Goal: Check status: Check status

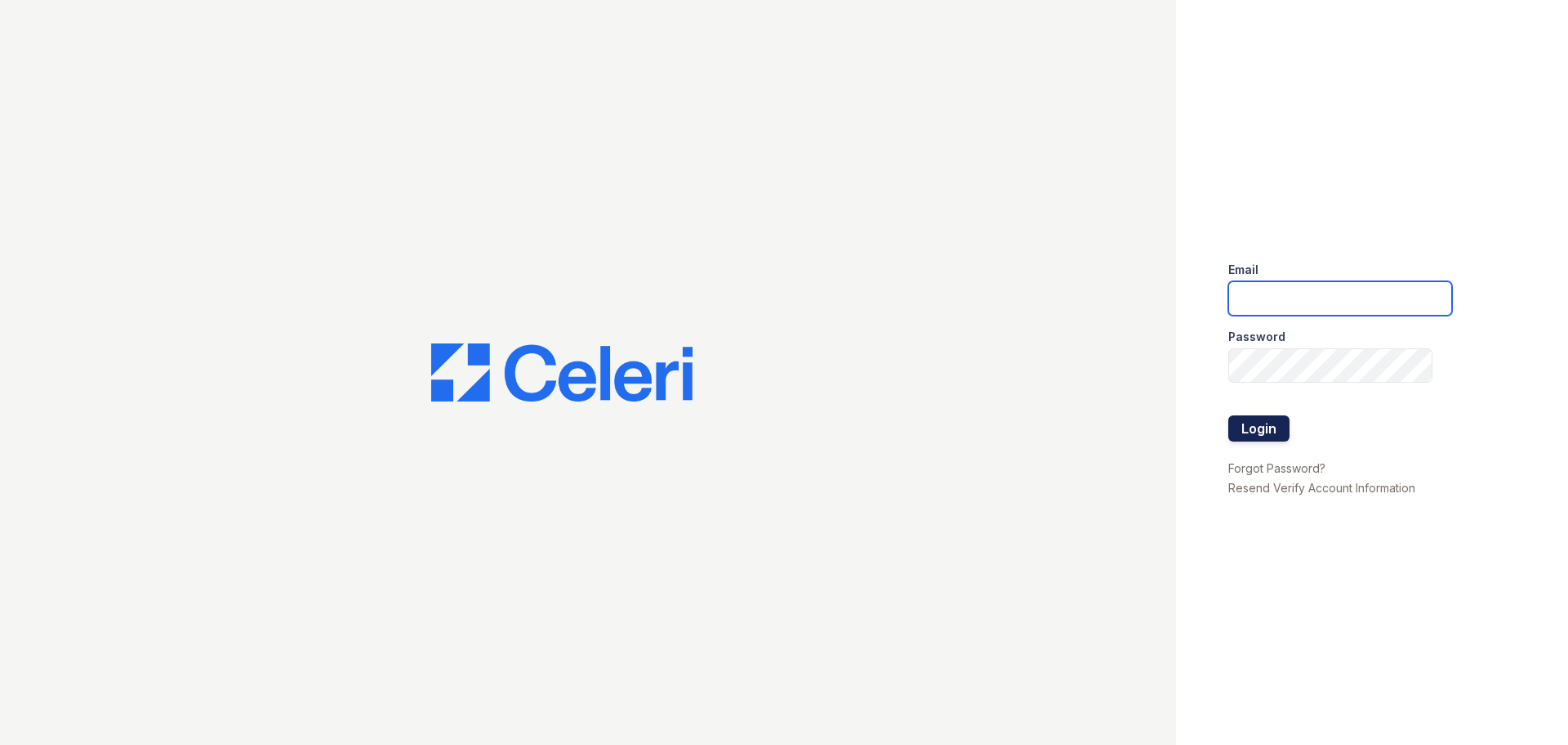
type input "mmoran@trinity-pm.com"
click at [1265, 425] on button "Login" at bounding box center [1260, 428] width 61 height 26
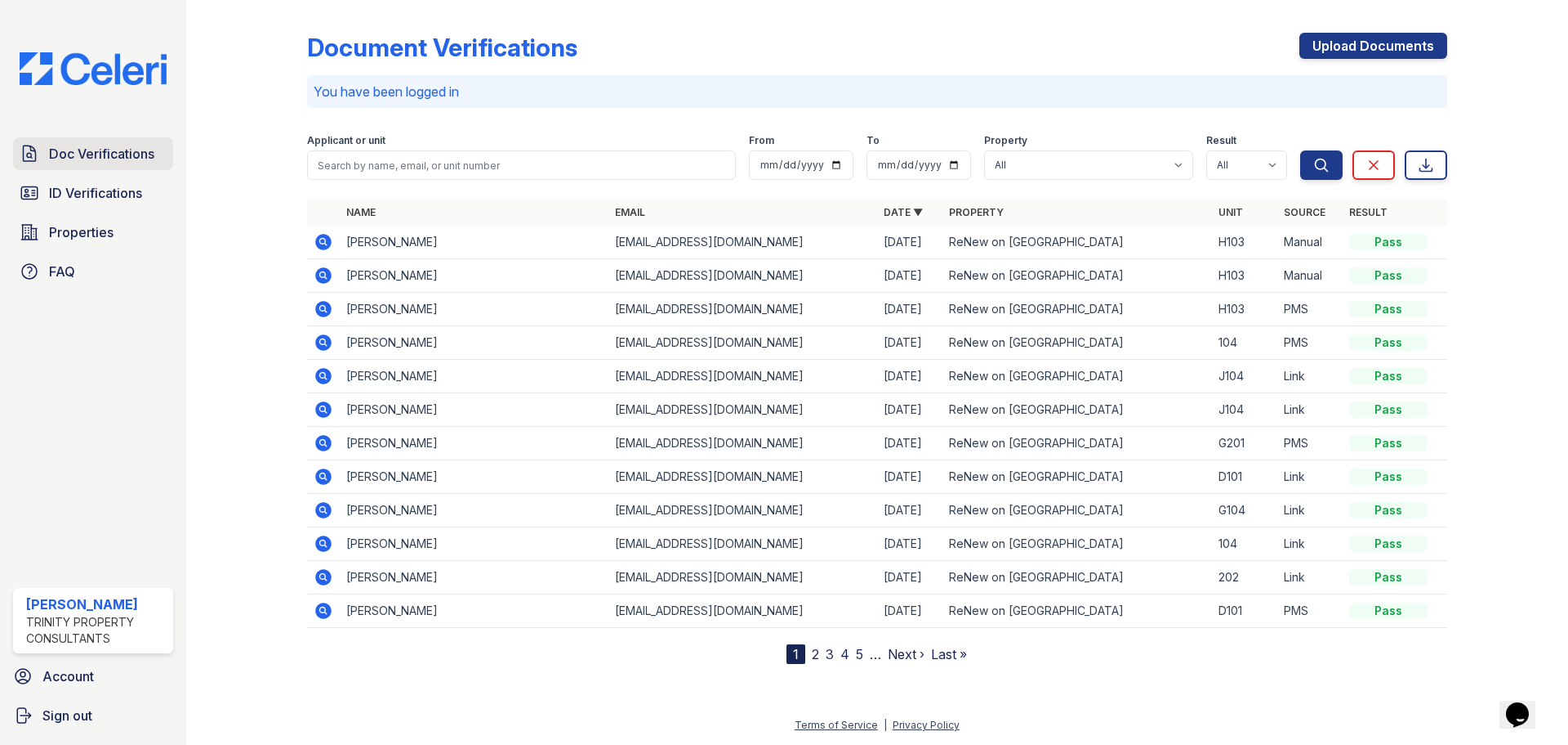
click at [72, 165] on link "Doc Verifications" at bounding box center [93, 153] width 160 height 32
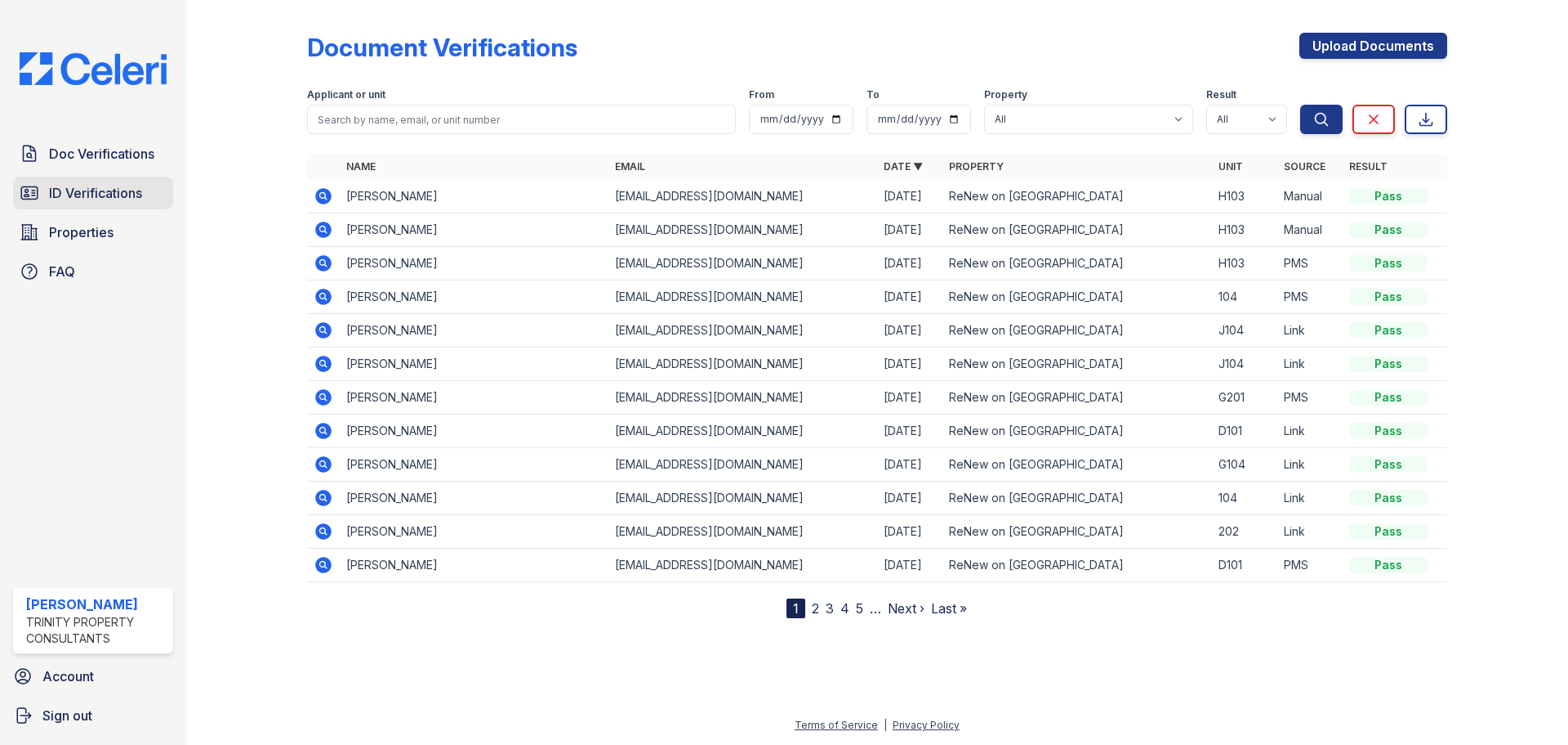
click at [81, 196] on span "ID Verifications" at bounding box center [95, 193] width 94 height 19
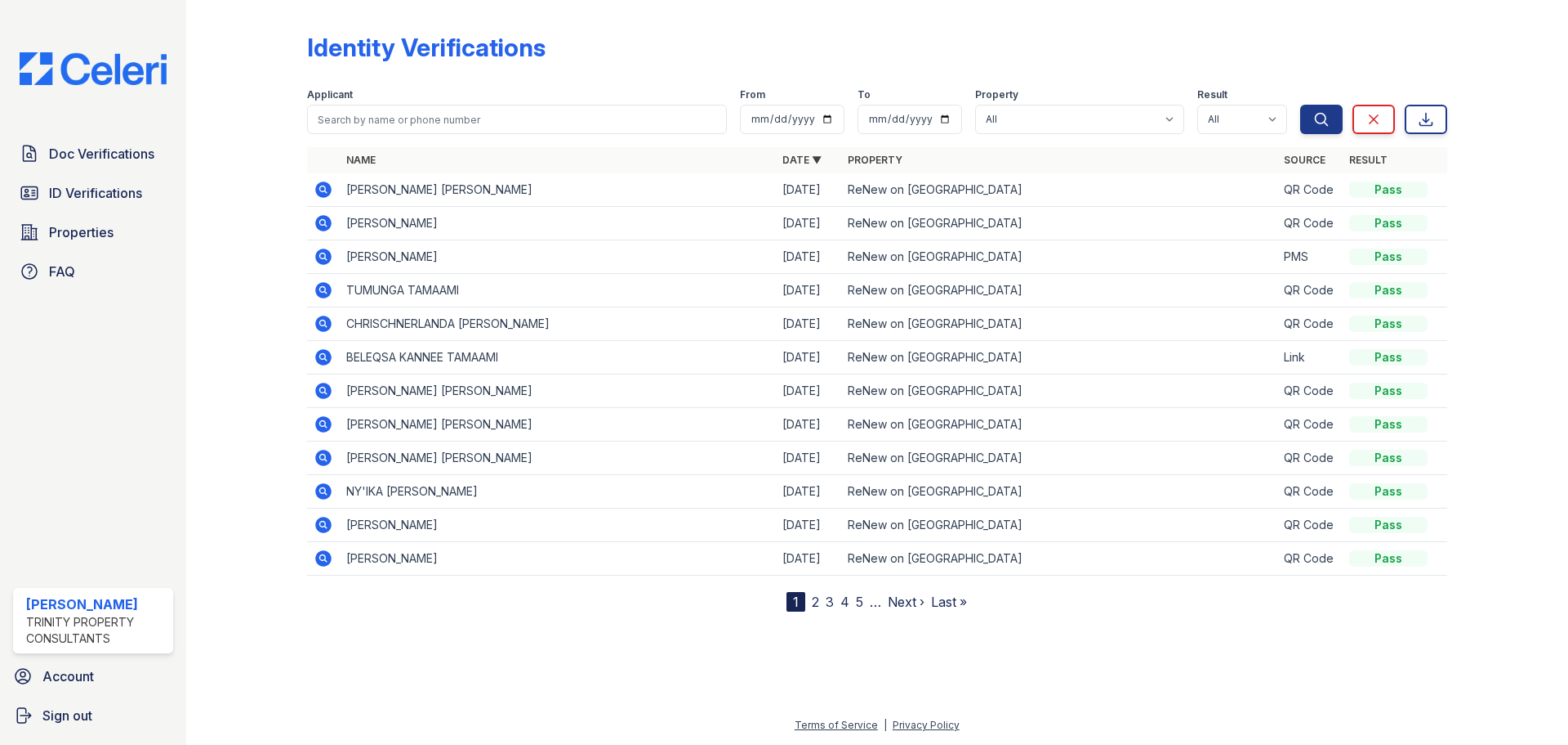
click at [328, 189] on icon at bounding box center [323, 190] width 17 height 17
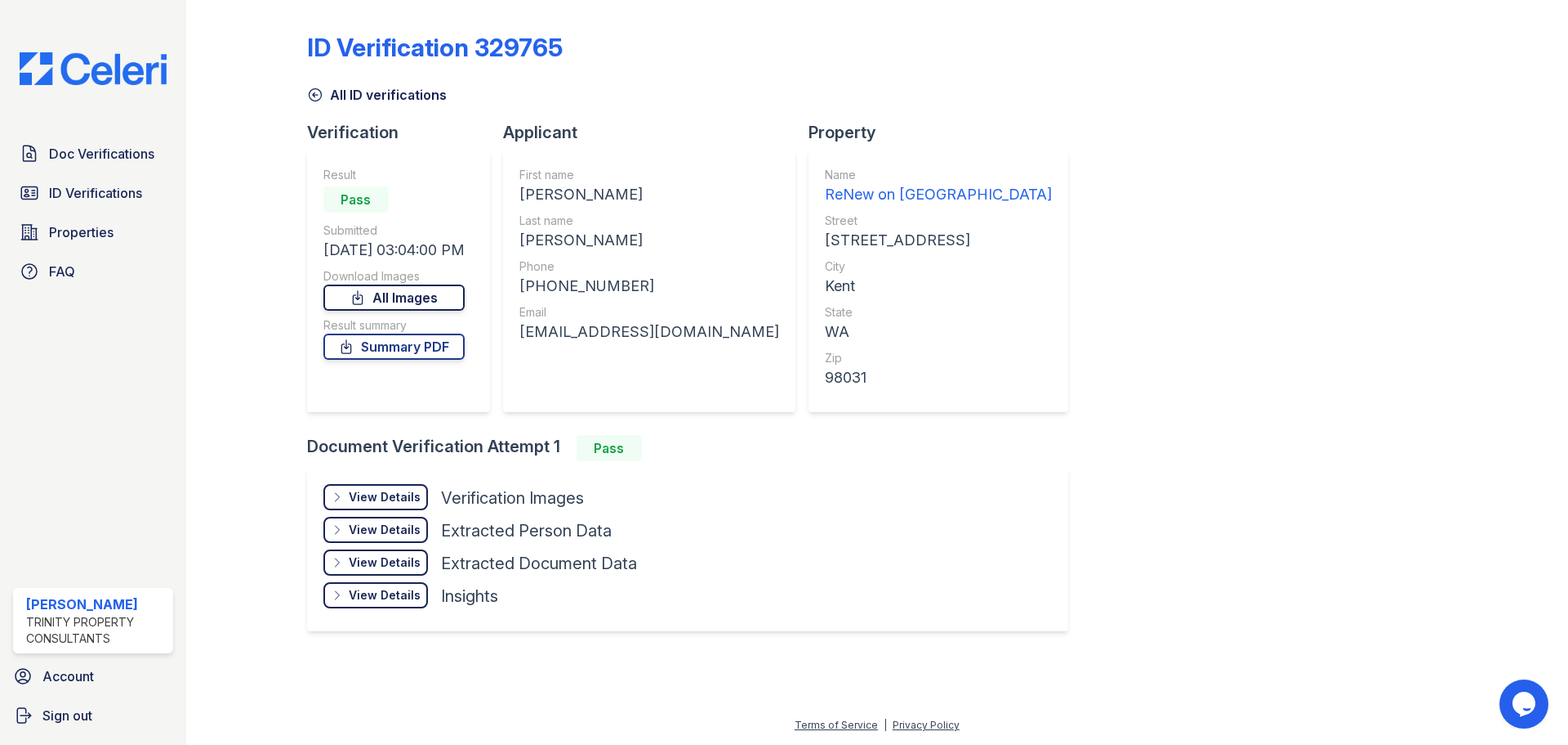
click at [394, 297] on link "All Images" at bounding box center [394, 297] width 142 height 26
click at [398, 499] on div "View Details" at bounding box center [385, 497] width 72 height 17
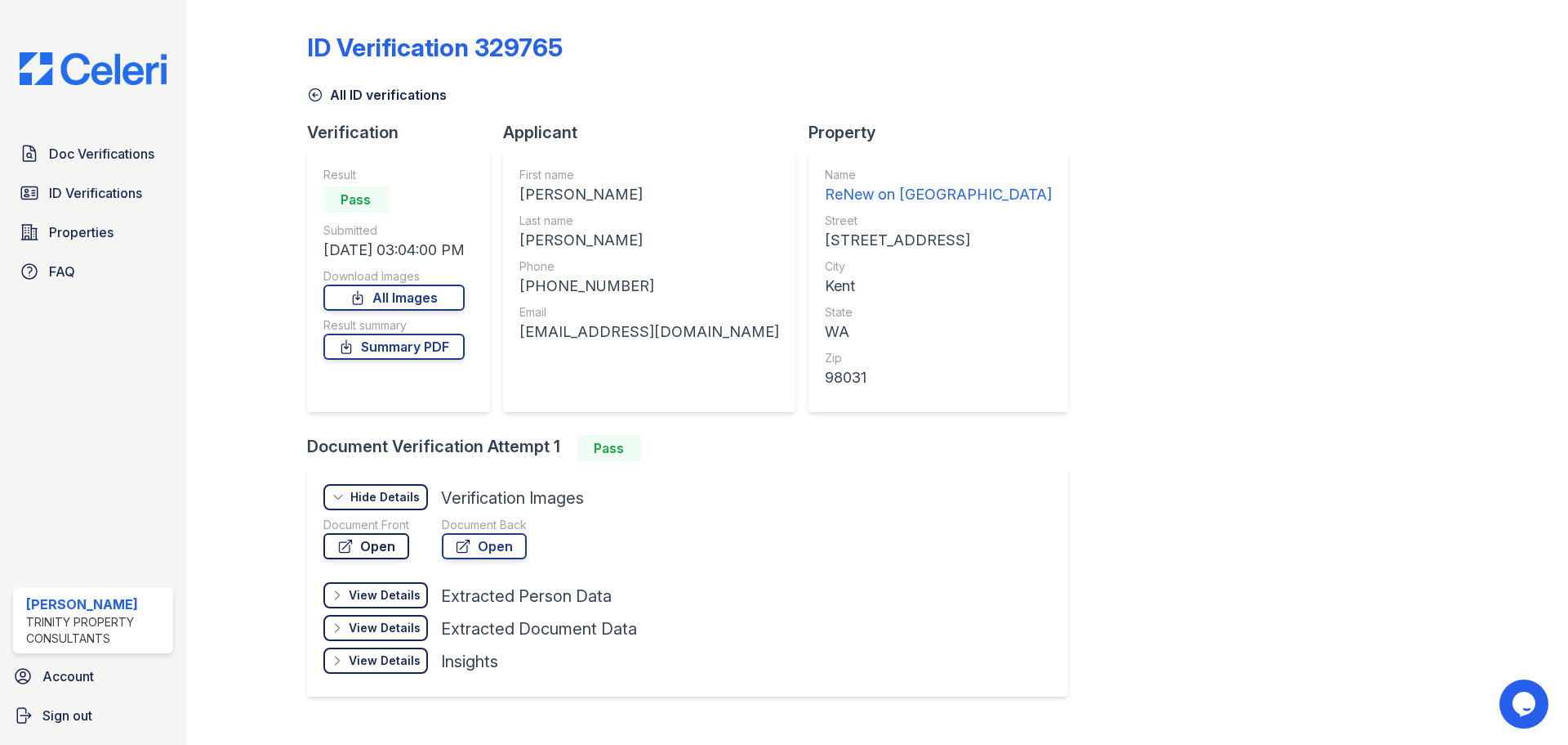
click at [368, 558] on link "Open" at bounding box center [366, 546] width 86 height 26
click at [100, 189] on span "ID Verifications" at bounding box center [95, 193] width 94 height 19
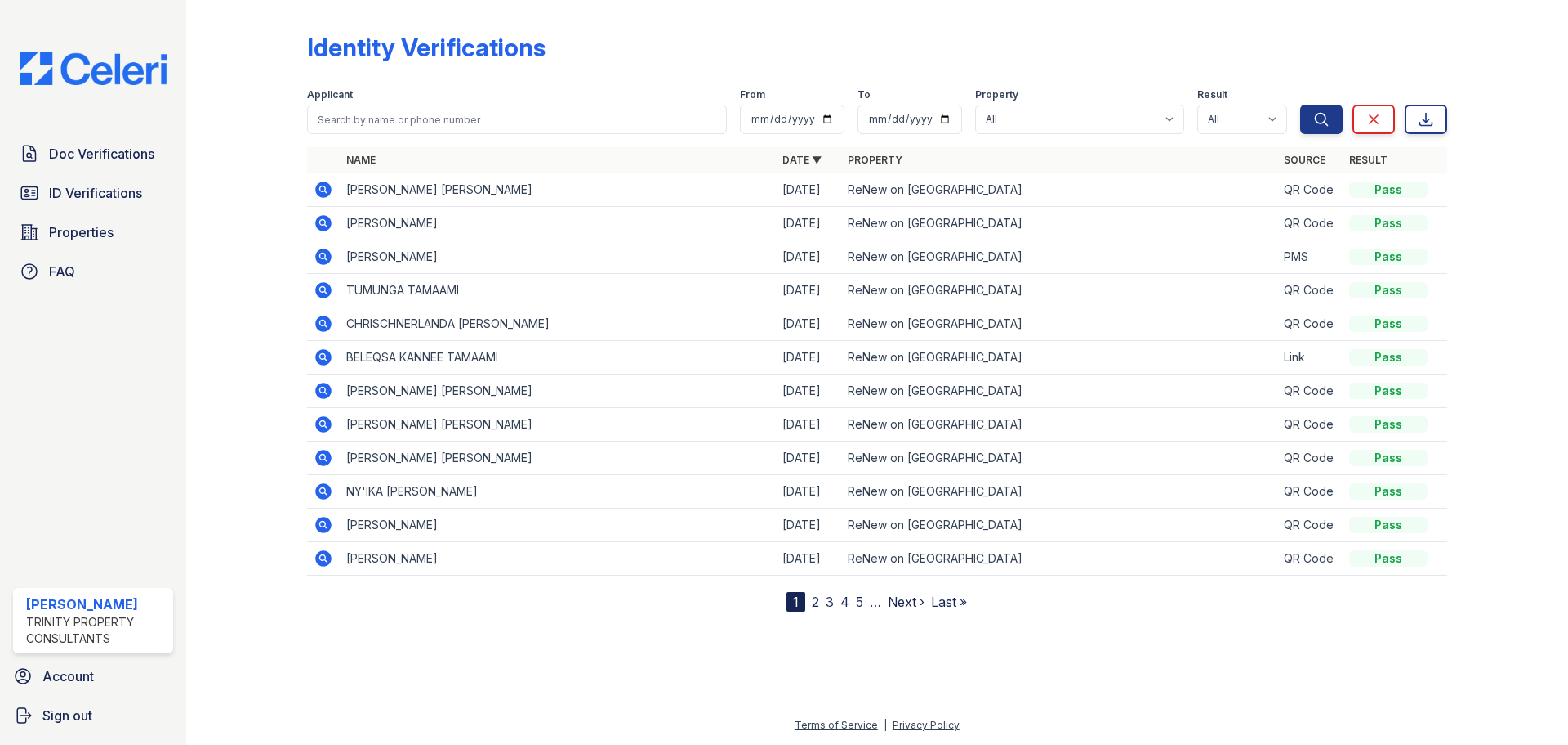
click at [322, 226] on icon at bounding box center [323, 223] width 17 height 17
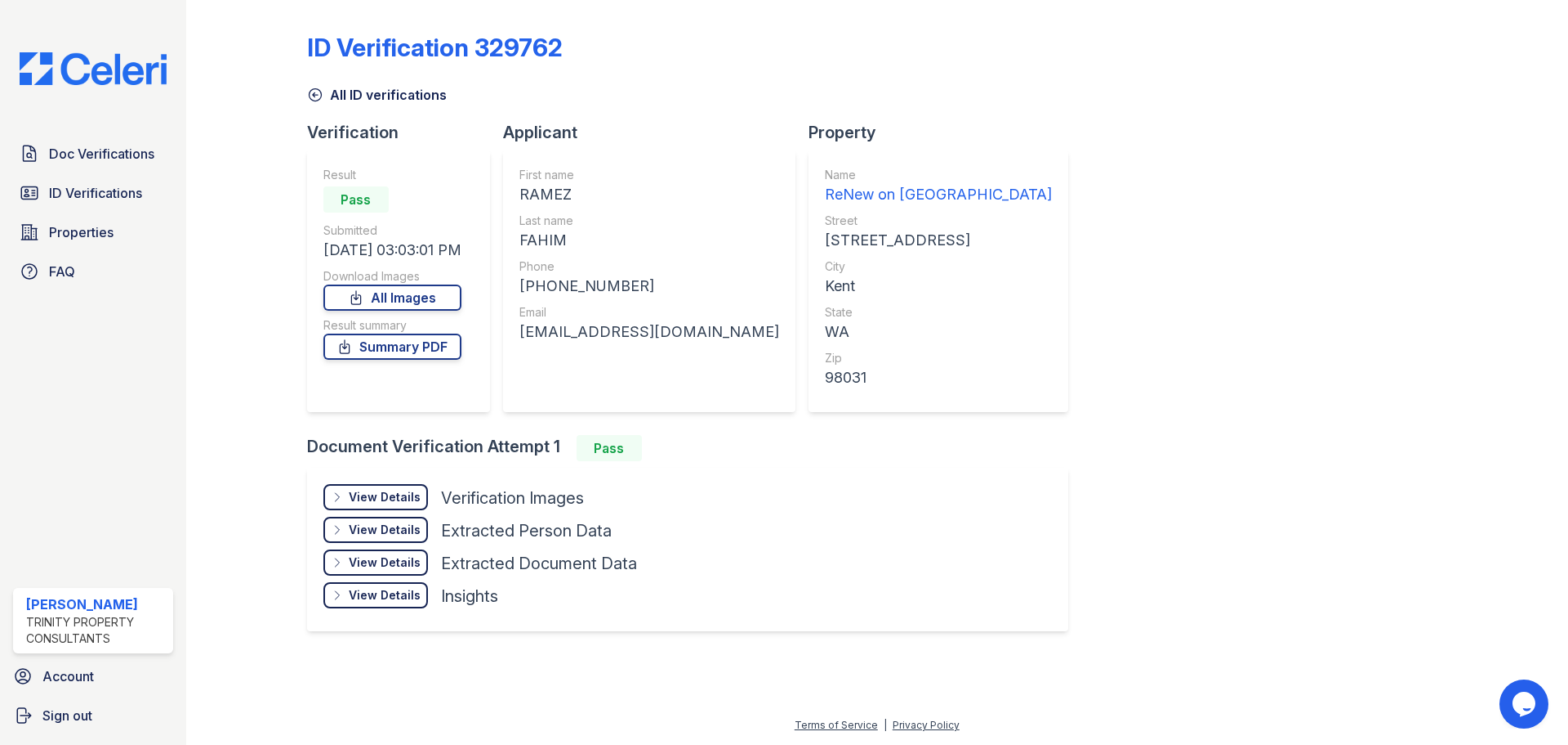
click at [355, 509] on div "View Details Details" at bounding box center [375, 497] width 105 height 26
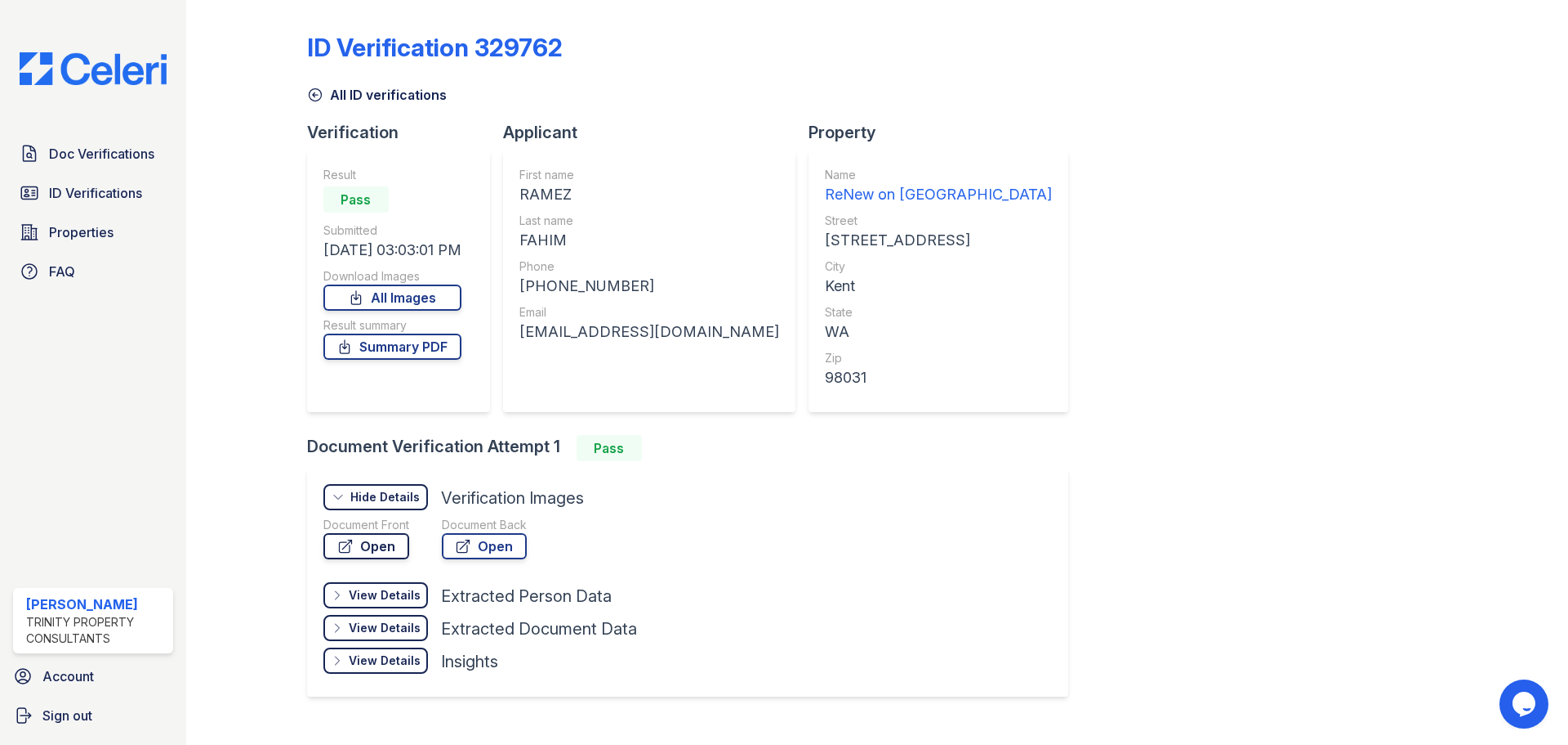
click at [366, 549] on link "Open" at bounding box center [366, 546] width 86 height 26
